Goal: Task Accomplishment & Management: Manage account settings

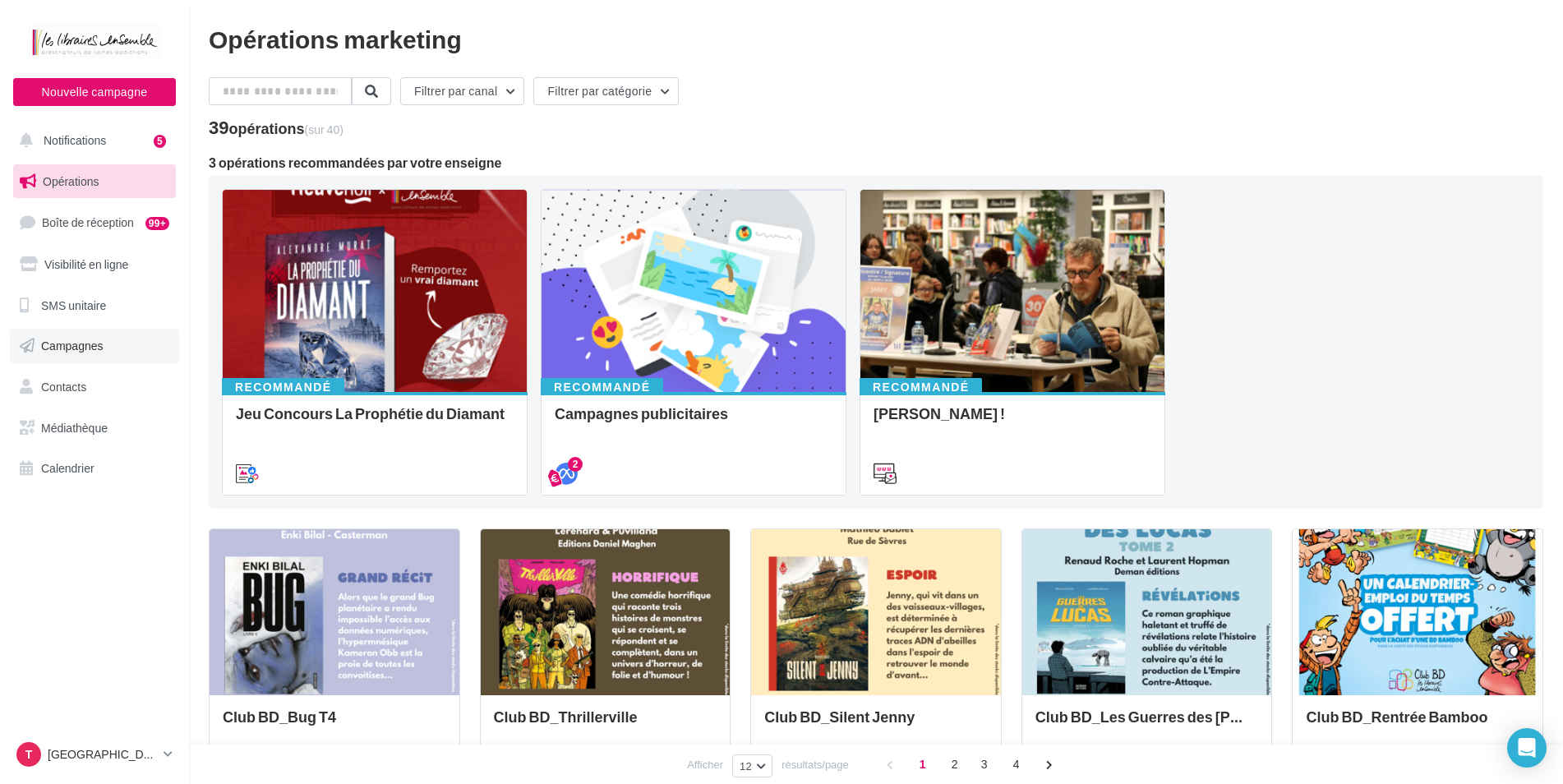
click at [52, 343] on span "Campagnes" at bounding box center [72, 345] width 63 height 14
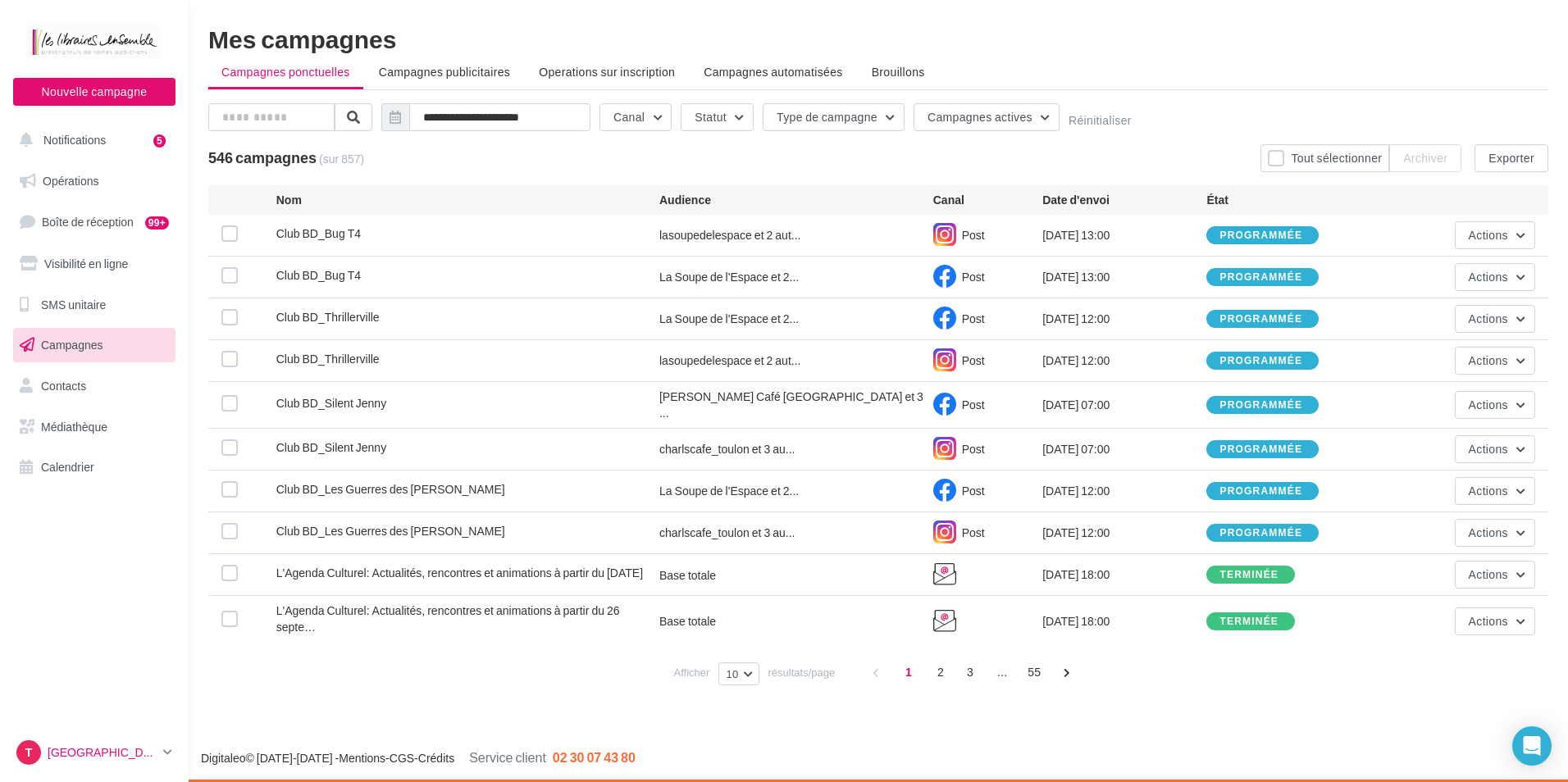
click at [139, 751] on p "[GEOGRAPHIC_DATA]" at bounding box center [102, 753] width 109 height 17
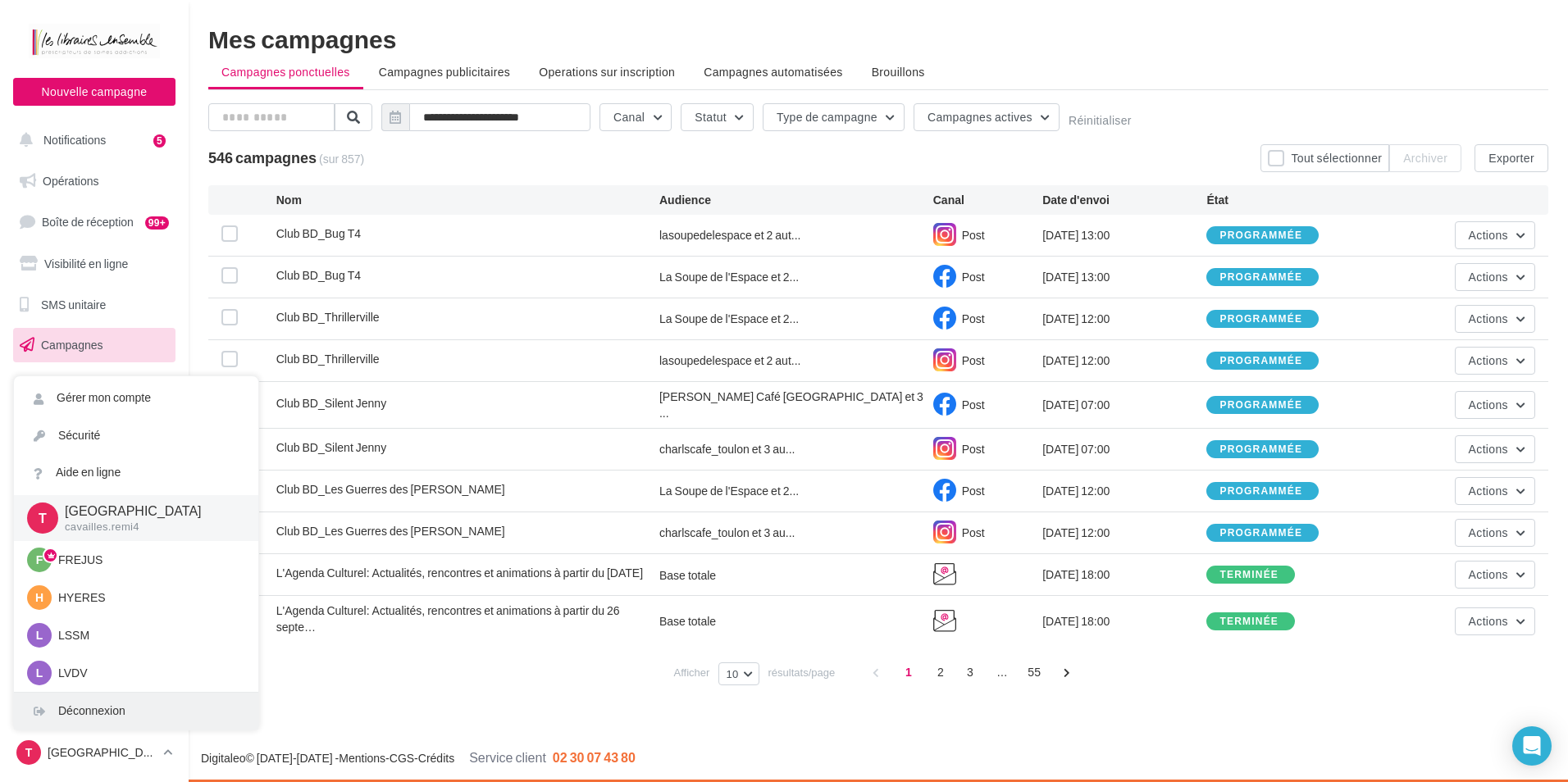
click at [127, 708] on div "Déconnexion" at bounding box center [136, 711] width 245 height 37
